Goal: Find contact information: Find contact information

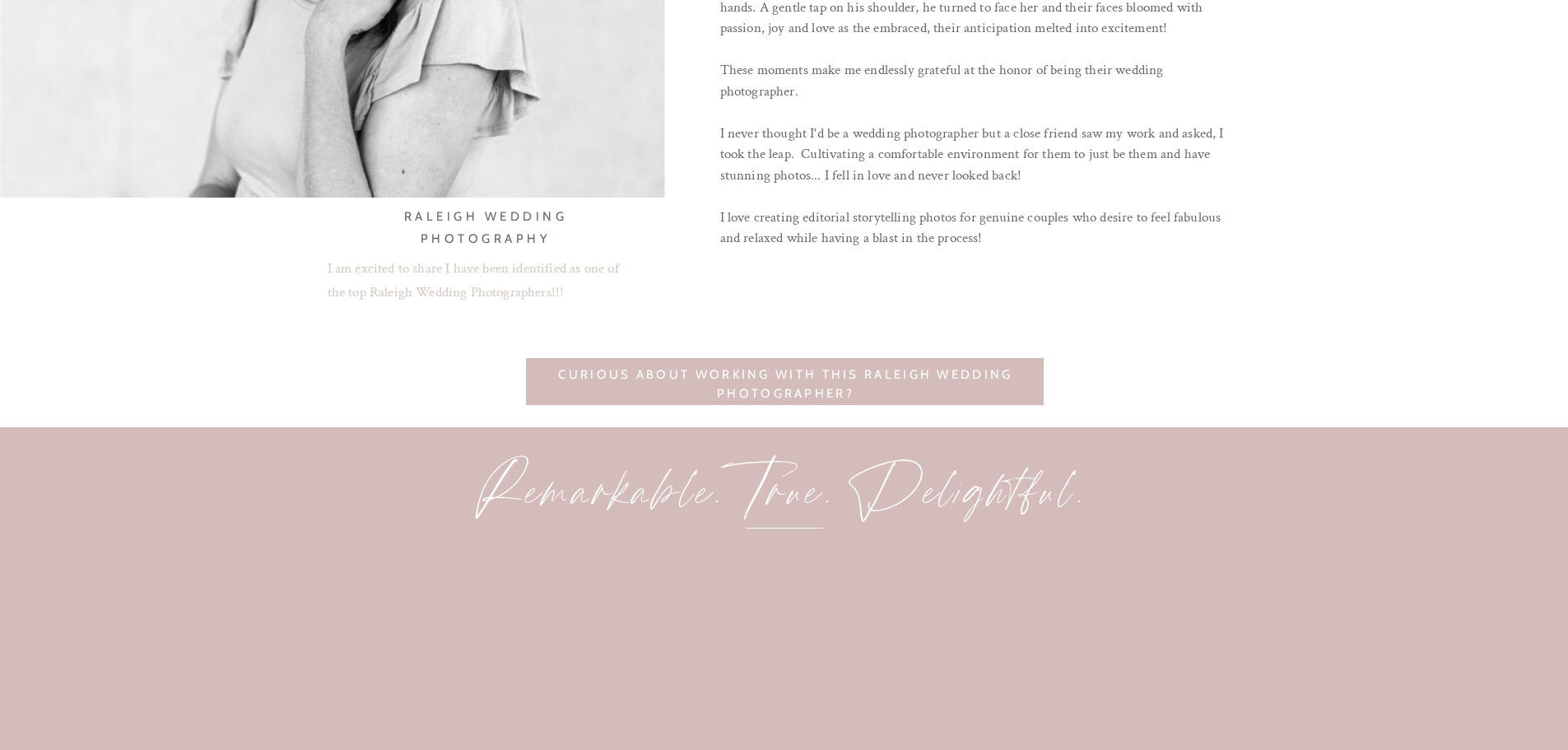
scroll to position [1400, 0]
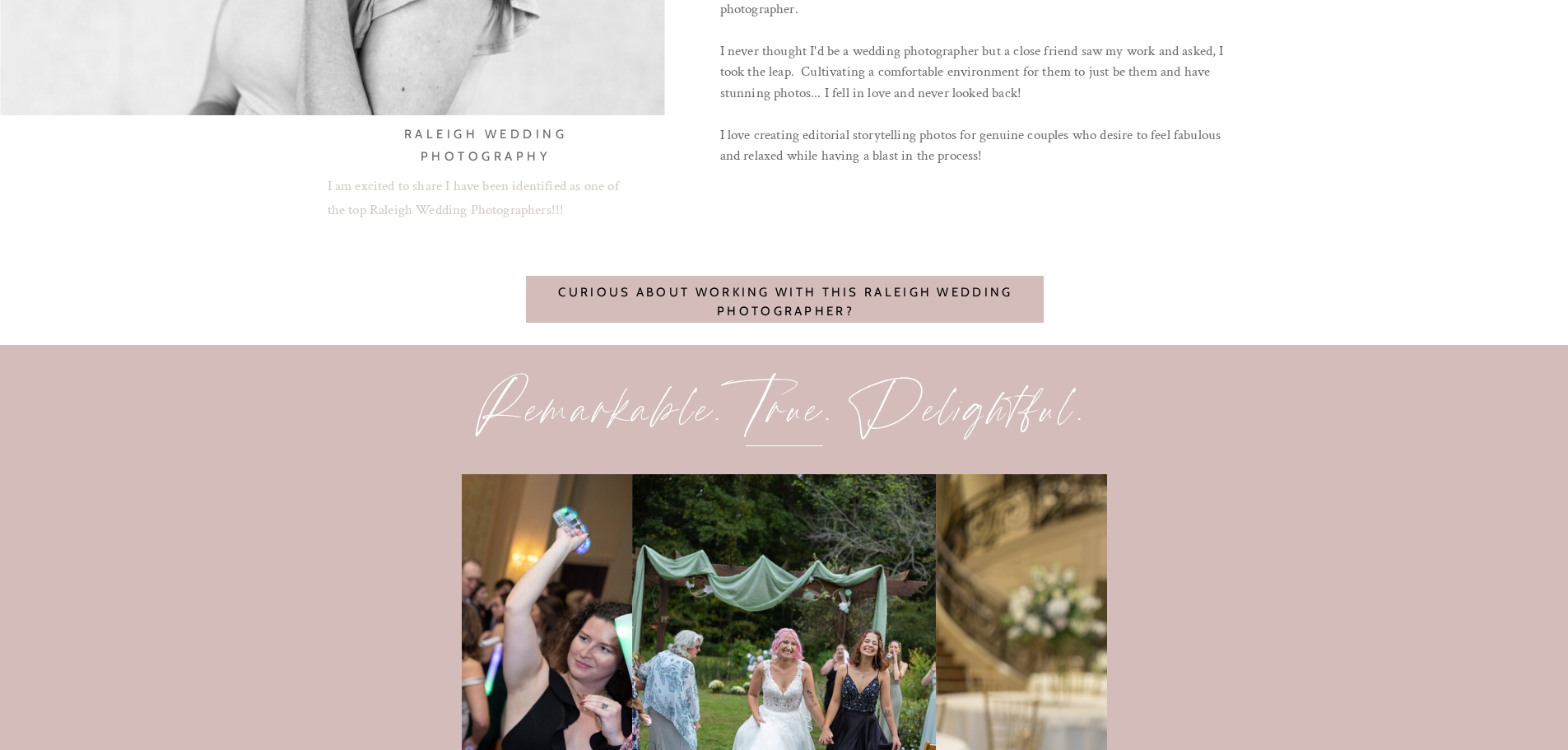
click at [923, 312] on nav "Curious about working with this Raleigh Wedding photographer?" at bounding box center [785, 308] width 469 height 50
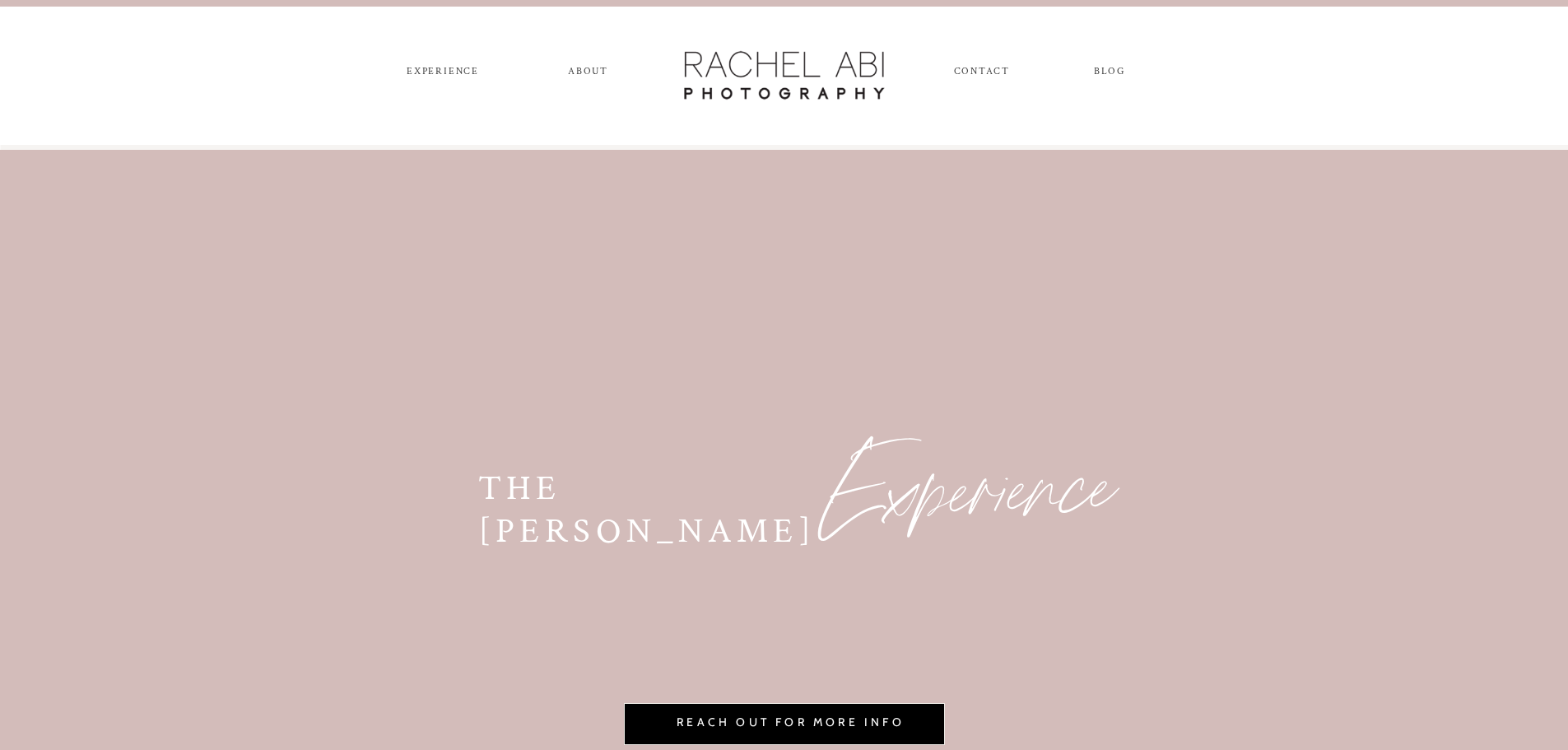
click at [447, 73] on nav "experience" at bounding box center [443, 75] width 86 height 18
click at [455, 69] on nav "experience" at bounding box center [443, 75] width 86 height 18
click at [438, 67] on nav "experience" at bounding box center [443, 75] width 86 height 18
click at [971, 69] on nav "CONTACT" at bounding box center [981, 75] width 55 height 18
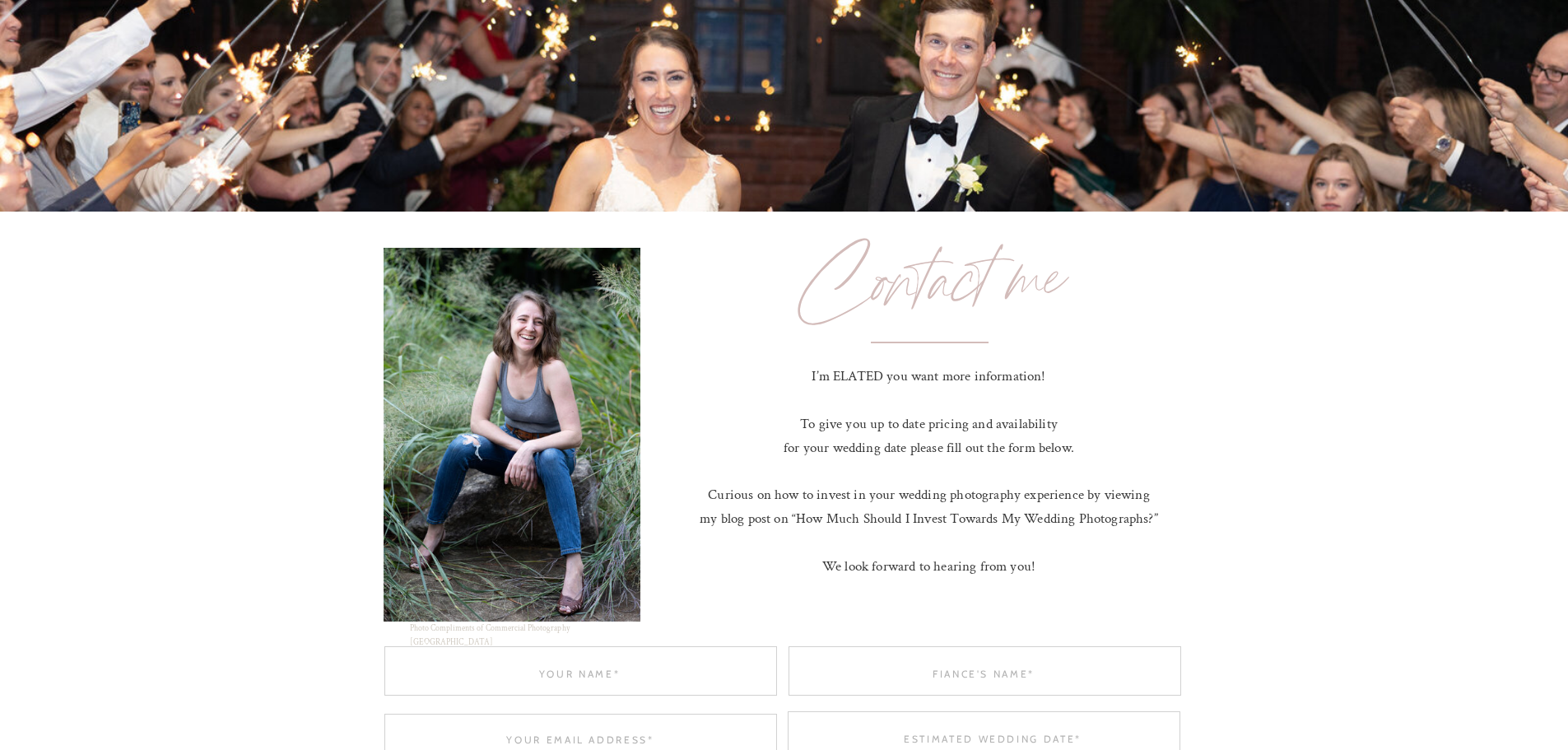
scroll to position [576, 0]
